Goal: Task Accomplishment & Management: Use online tool/utility

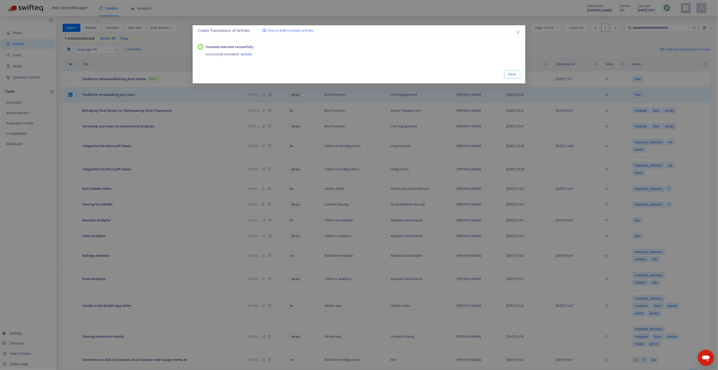
drag, startPoint x: 509, startPoint y: 76, endPoint x: 484, endPoint y: 77, distance: 25.3
click at [497, 76] on div "Close" at bounding box center [359, 74] width 323 height 8
click at [71, 96] on div "Create Translations of Articles How to bulk translate articles Translate execut…" at bounding box center [359, 185] width 718 height 370
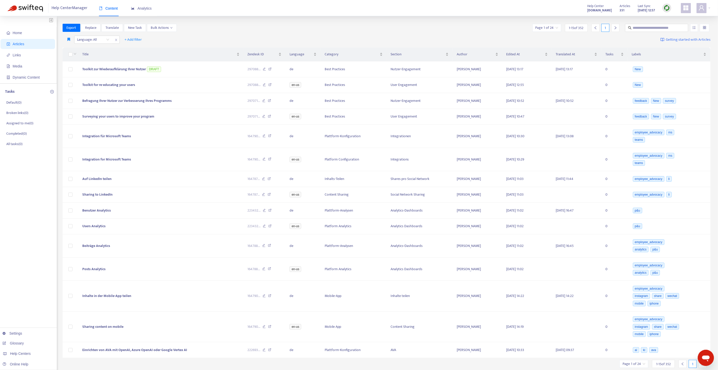
click at [670, 9] on div at bounding box center [667, 8] width 9 height 9
click at [674, 16] on link "Quick Sync" at bounding box center [677, 18] width 21 height 6
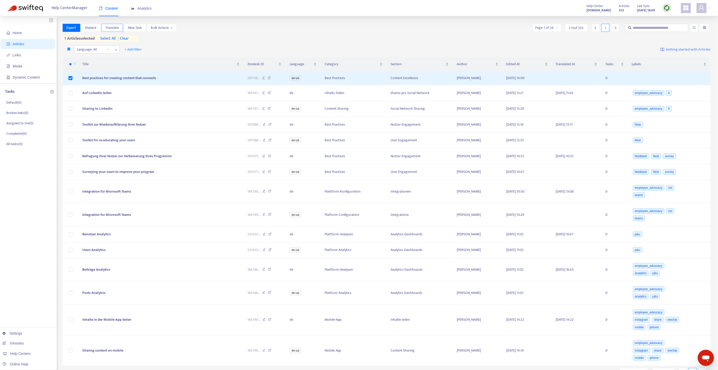
click at [110, 26] on span "Translate" at bounding box center [112, 28] width 13 height 6
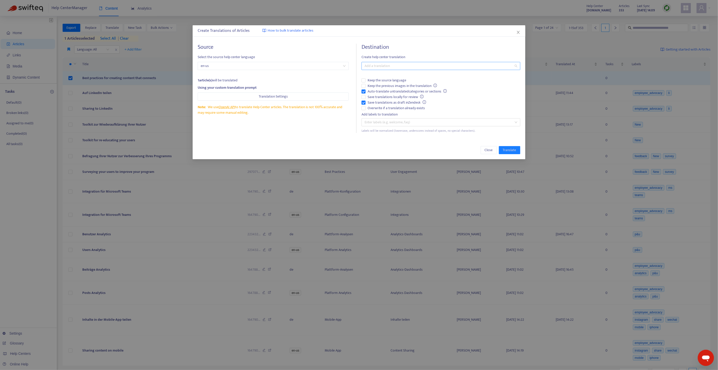
click at [387, 67] on div at bounding box center [438, 66] width 151 height 6
click at [384, 85] on div "German ( de )" at bounding box center [441, 84] width 151 height 6
drag, startPoint x: 379, startPoint y: 103, endPoint x: 379, endPoint y: 107, distance: 4.6
click at [379, 103] on span "Save translations as draft in Zendesk" at bounding box center [397, 103] width 63 height 6
drag, startPoint x: 378, startPoint y: 109, endPoint x: 378, endPoint y: 98, distance: 11.1
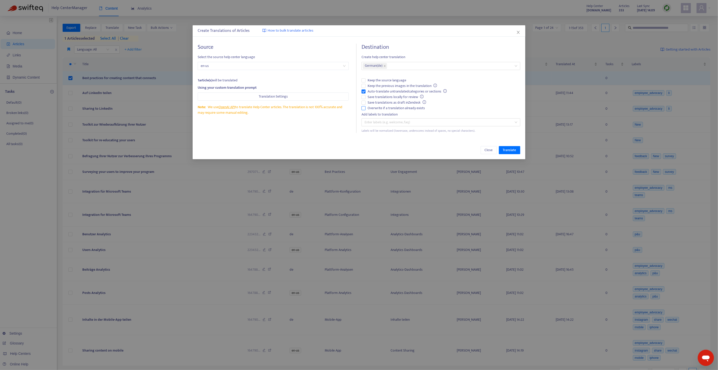
click at [378, 109] on span "Overwrite if a translation already exists" at bounding box center [396, 108] width 61 height 6
drag, startPoint x: 378, startPoint y: 91, endPoint x: 378, endPoint y: 99, distance: 7.8
click at [378, 91] on span "Auto-translate untranslated categories or sections" at bounding box center [407, 92] width 83 height 6
drag, startPoint x: 377, startPoint y: 102, endPoint x: 396, endPoint y: 112, distance: 21.0
click at [377, 102] on span "Save translations as draft in Zendesk" at bounding box center [397, 103] width 63 height 6
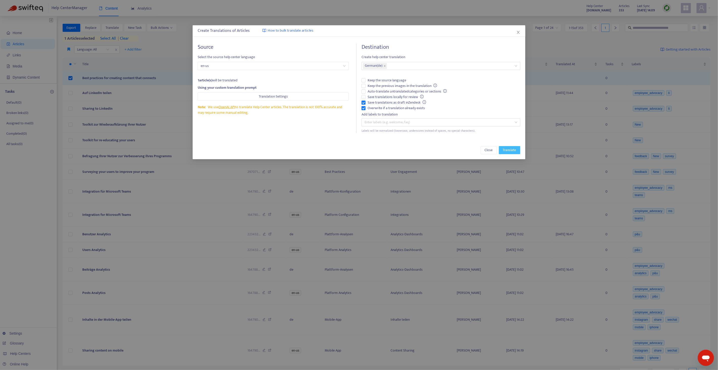
click at [507, 153] on span "Translate" at bounding box center [509, 150] width 13 height 6
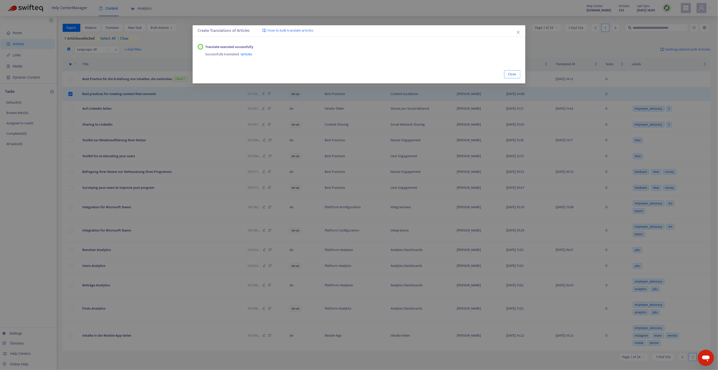
drag, startPoint x: 507, startPoint y: 76, endPoint x: 316, endPoint y: 90, distance: 192.4
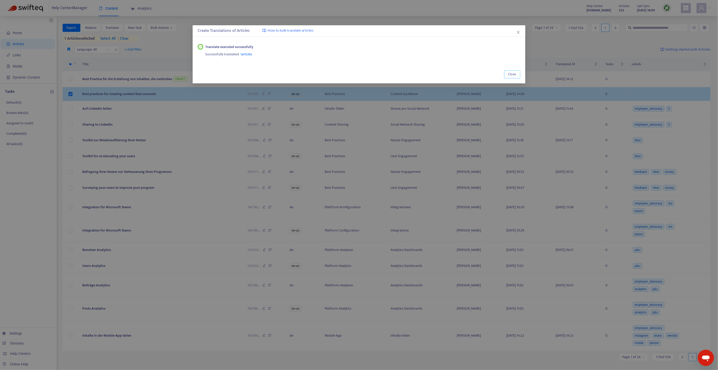
click at [507, 76] on button "Close" at bounding box center [512, 74] width 16 height 8
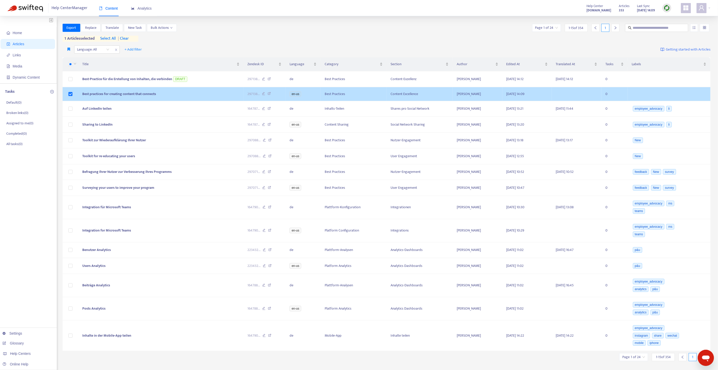
click at [71, 94] on td at bounding box center [71, 94] width 16 height 14
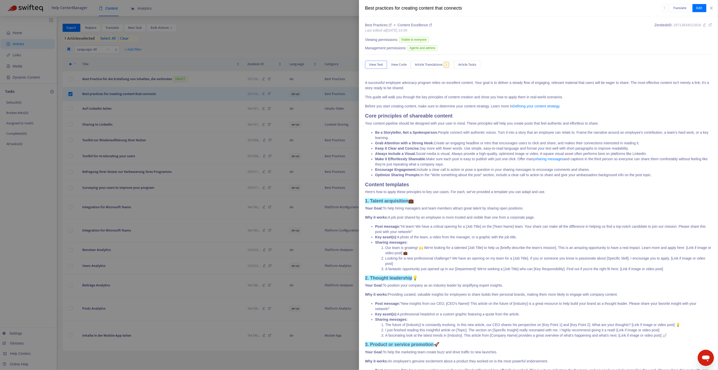
click at [70, 94] on div at bounding box center [359, 185] width 718 height 370
